Goal: Task Accomplishment & Management: Use online tool/utility

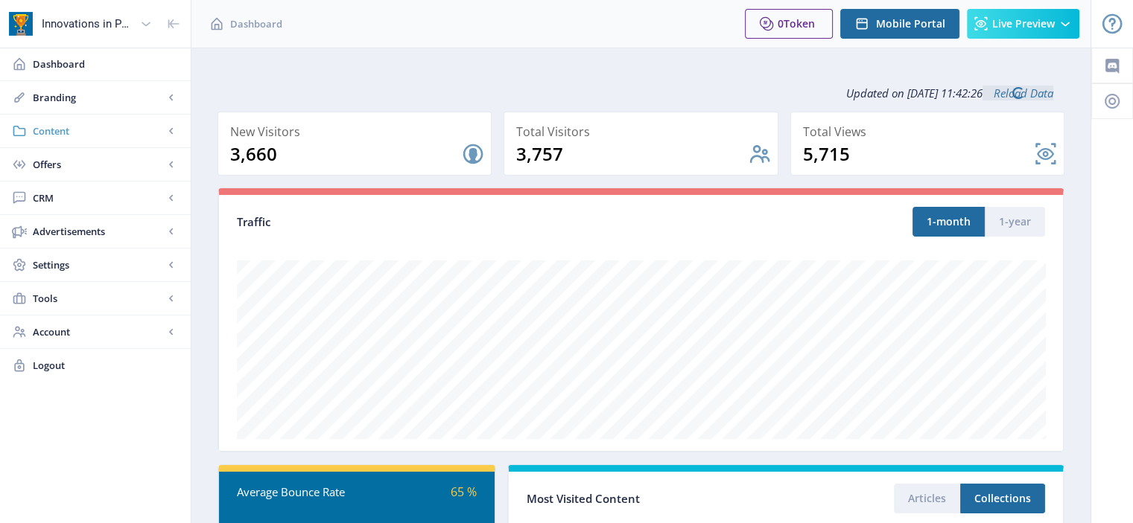
click at [89, 130] on span "Content" at bounding box center [98, 131] width 131 height 15
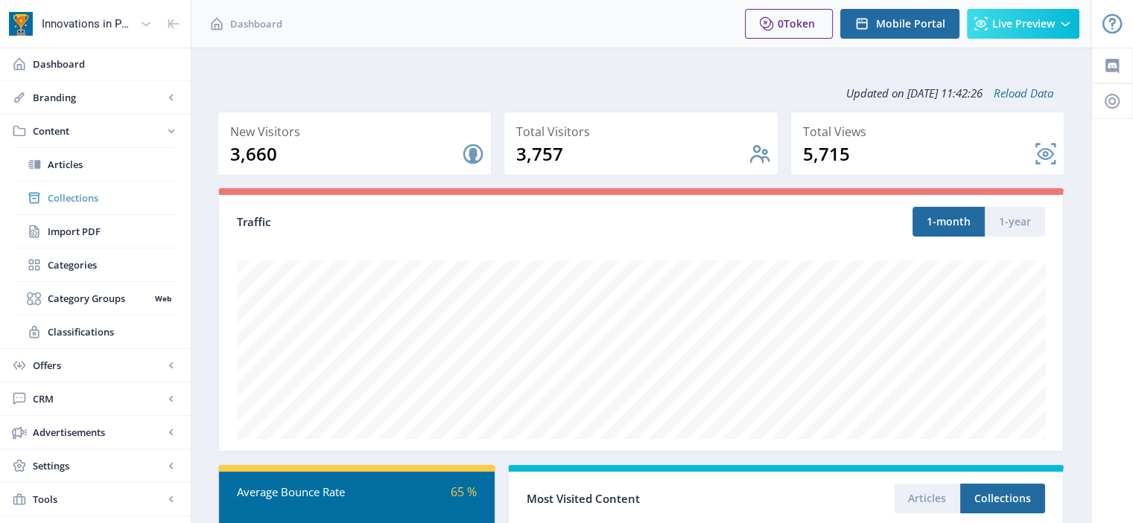
click at [98, 200] on span "Collections" at bounding box center [112, 198] width 128 height 15
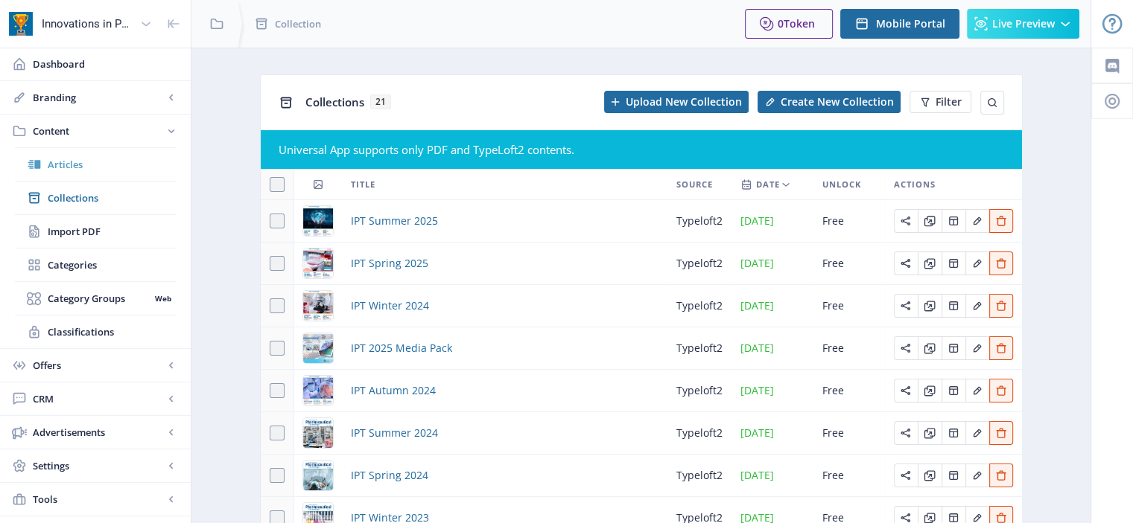
click at [79, 158] on span "Articles" at bounding box center [112, 164] width 128 height 15
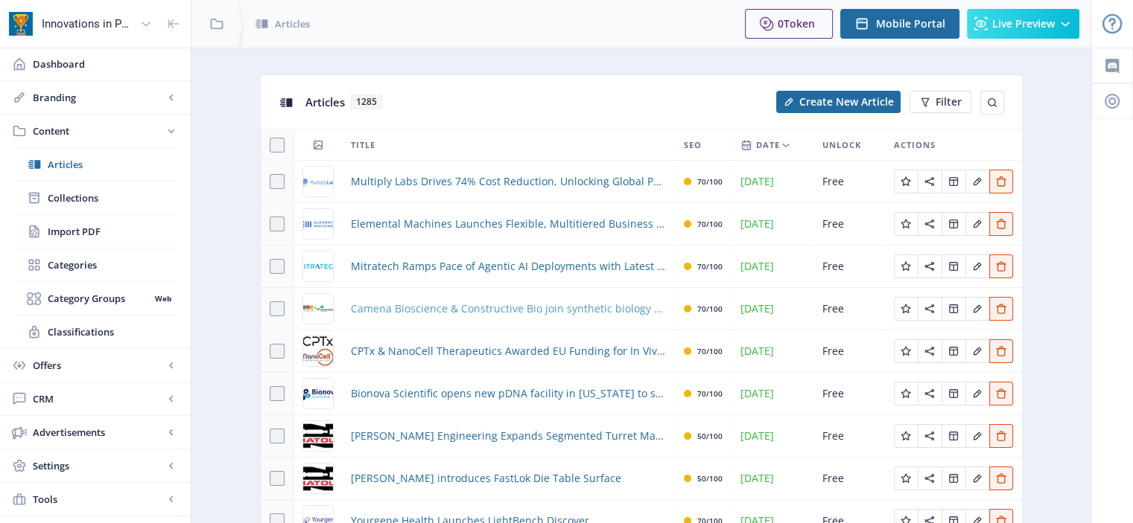
click at [489, 311] on span "Camena Bioscience & Constructive Bio join synthetic biology collaboration to de…" at bounding box center [508, 309] width 315 height 18
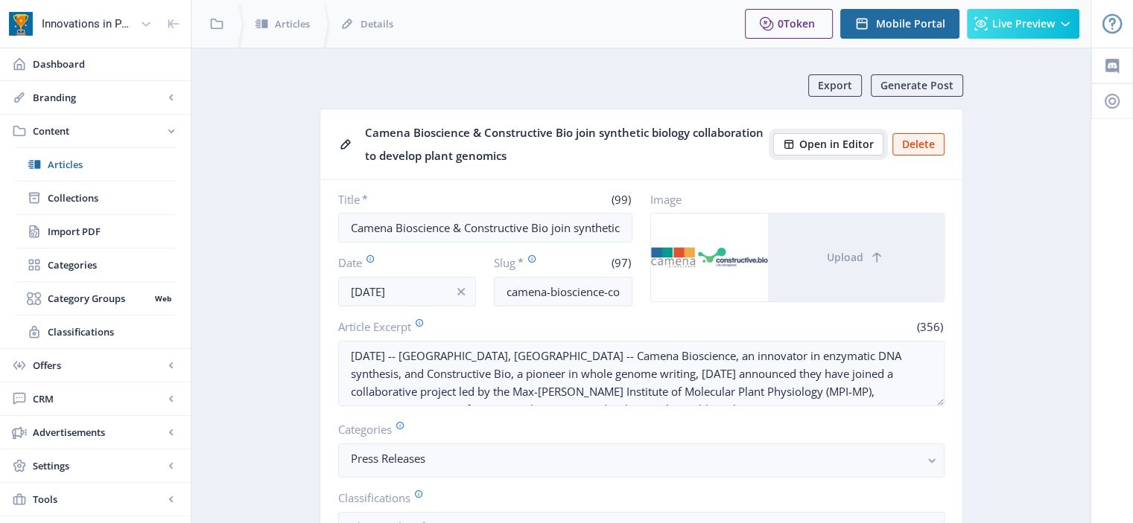
click at [818, 142] on span "Open in Editor" at bounding box center [836, 144] width 74 height 12
